Goal: Task Accomplishment & Management: Manage account settings

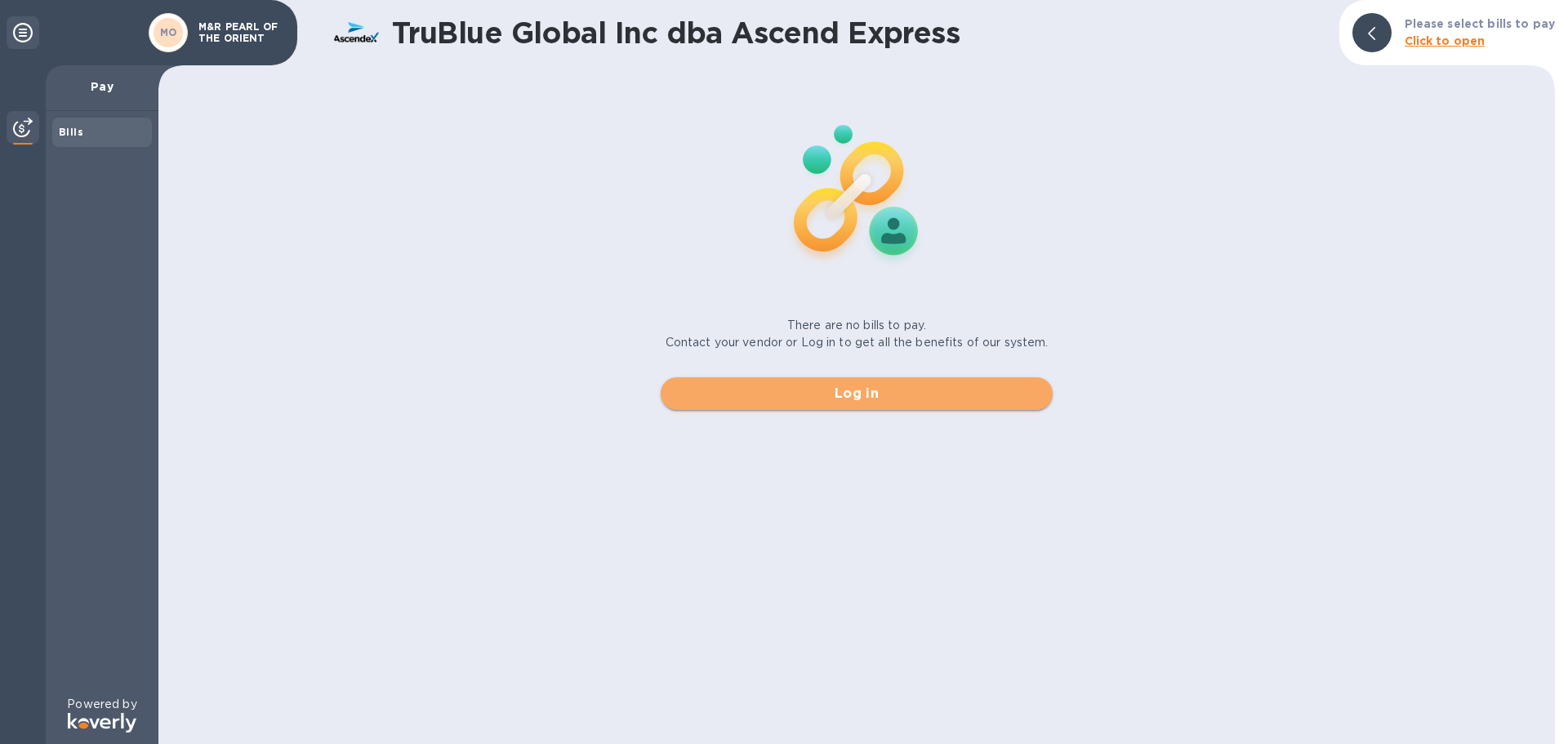
click at [849, 401] on span "Log in" at bounding box center [857, 393] width 366 height 20
click at [763, 399] on span "Log in" at bounding box center [857, 393] width 366 height 20
